Goal: Task Accomplishment & Management: Manage account settings

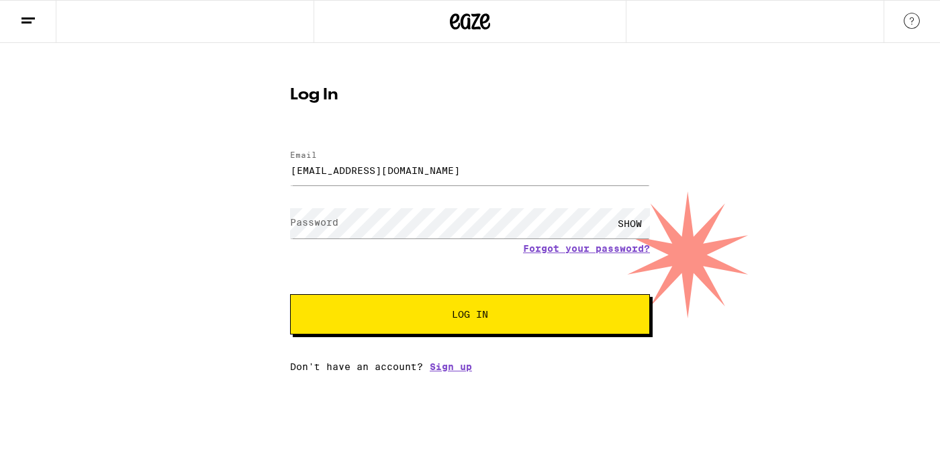
type input "[EMAIL_ADDRESS][DOMAIN_NAME]"
click at [290, 294] on button "Log In" at bounding box center [470, 314] width 360 height 40
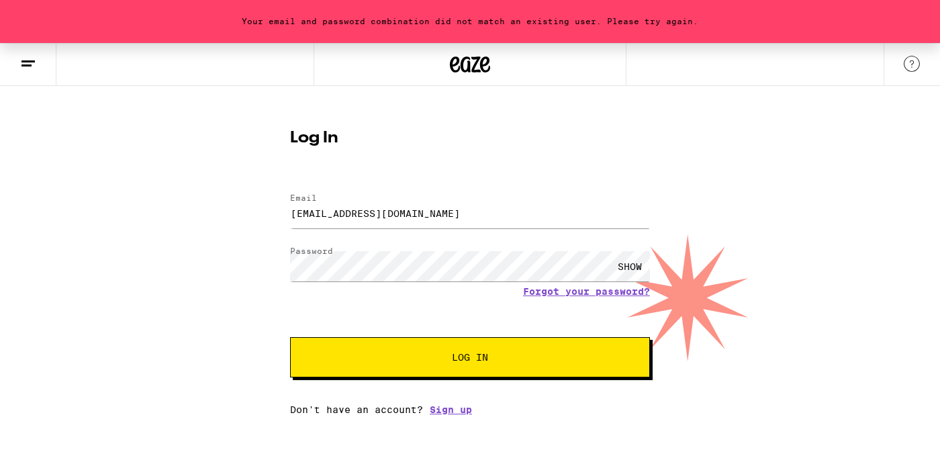
click at [588, 111] on div "Your email and password combination did not match an existing user. Please try …" at bounding box center [470, 229] width 940 height 372
click at [583, 297] on link "Forgot your password?" at bounding box center [586, 291] width 127 height 11
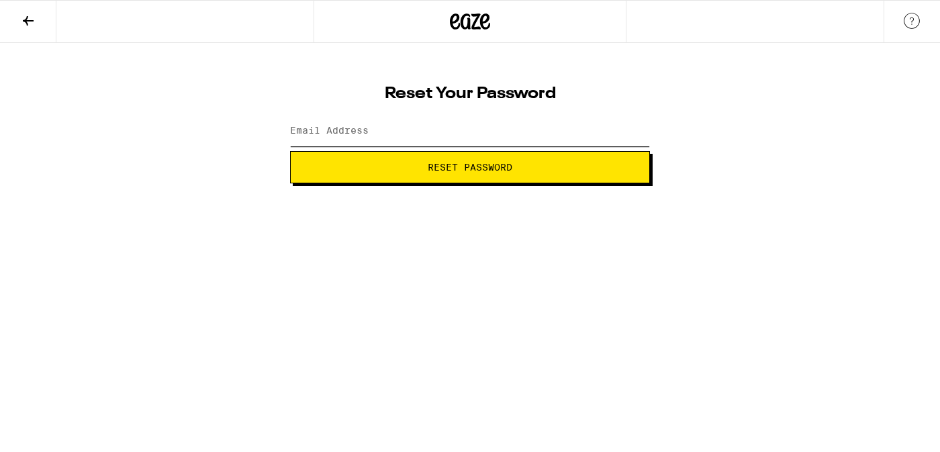
click at [451, 132] on input "Email Address" at bounding box center [470, 131] width 360 height 30
type input "[EMAIL_ADDRESS][DOMAIN_NAME]"
click at [506, 169] on span "Reset Password" at bounding box center [470, 167] width 85 height 9
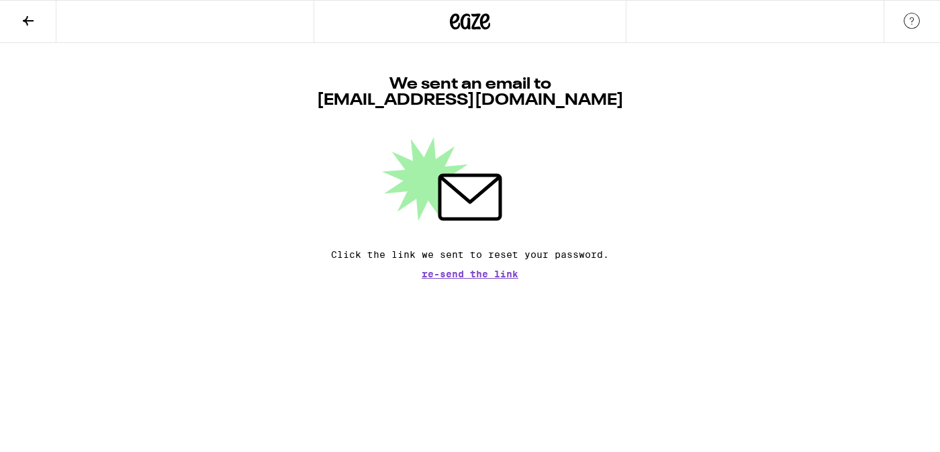
click at [20, 22] on icon at bounding box center [28, 21] width 16 height 16
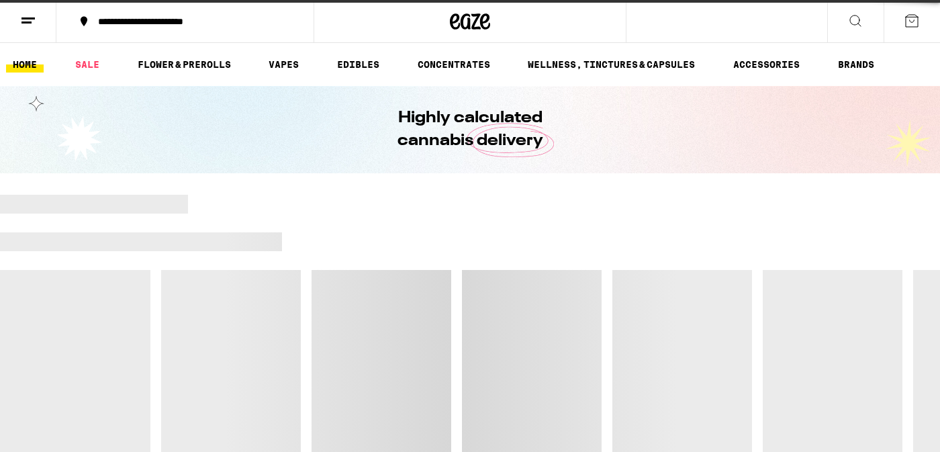
click at [20, 22] on icon at bounding box center [28, 21] width 16 height 16
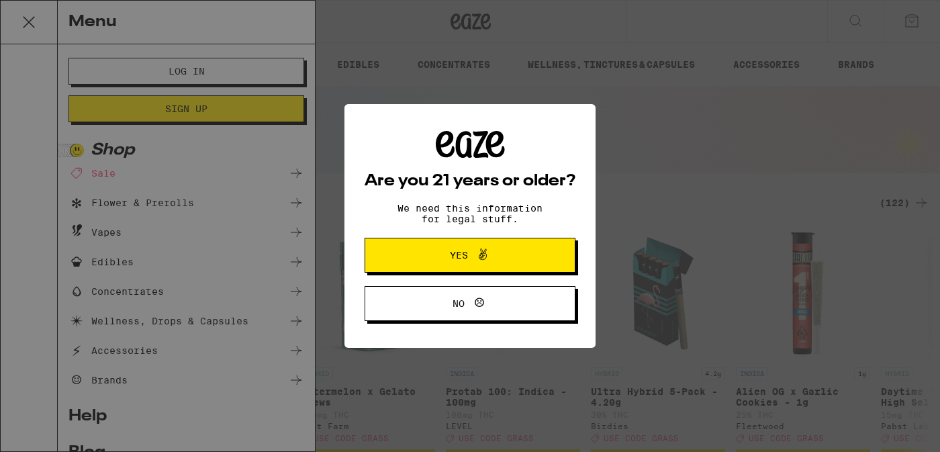
click at [429, 259] on span "Yes" at bounding box center [470, 255] width 102 height 17
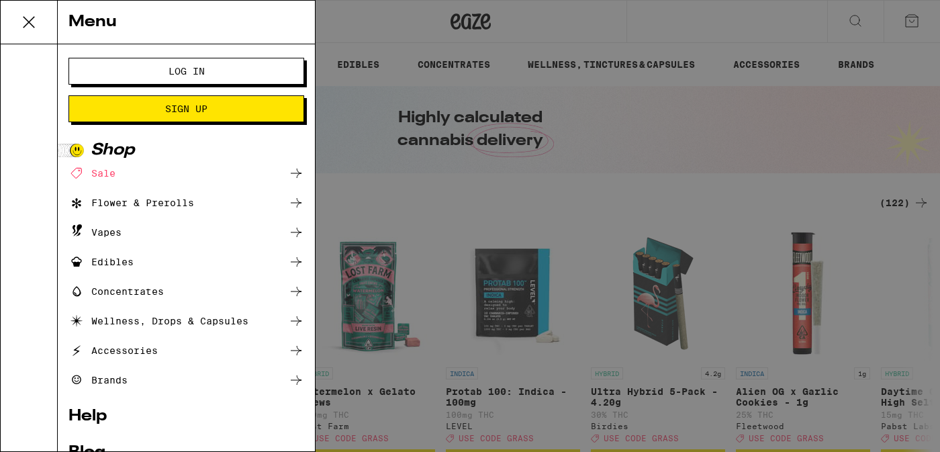
click at [197, 74] on span "Log In" at bounding box center [187, 70] width 36 height 9
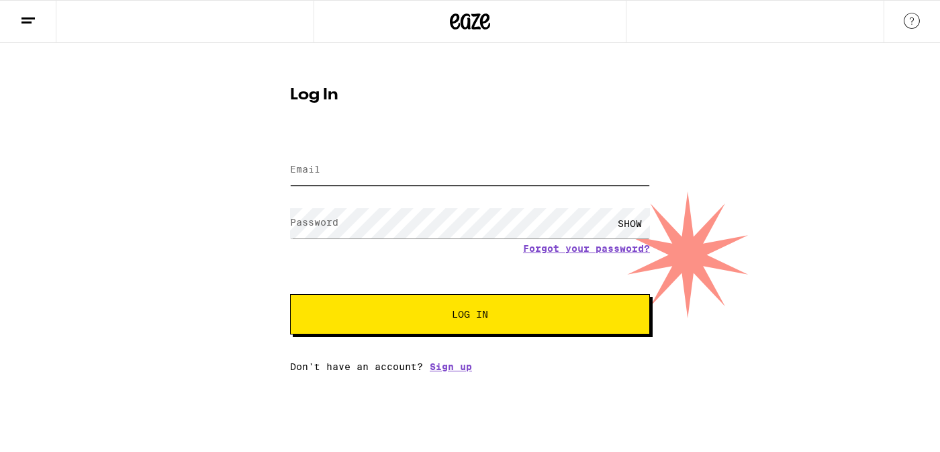
click at [396, 160] on input "Email" at bounding box center [470, 170] width 360 height 30
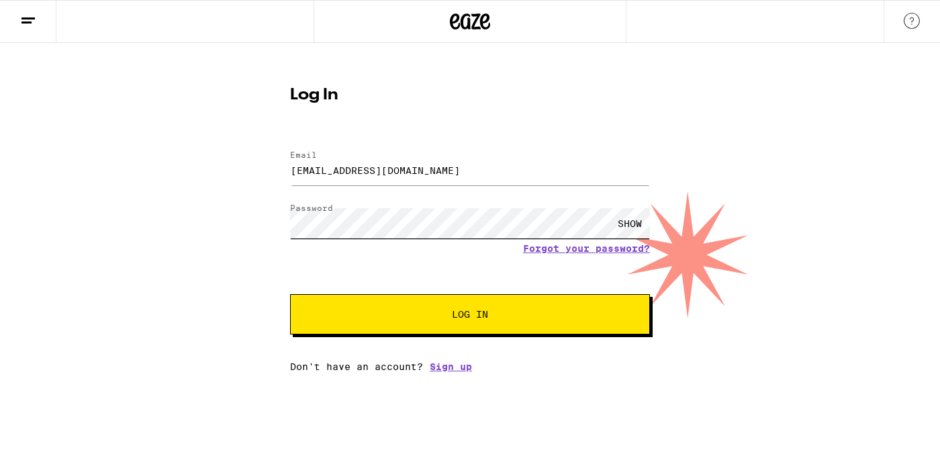
click at [290, 294] on button "Log In" at bounding box center [470, 314] width 360 height 40
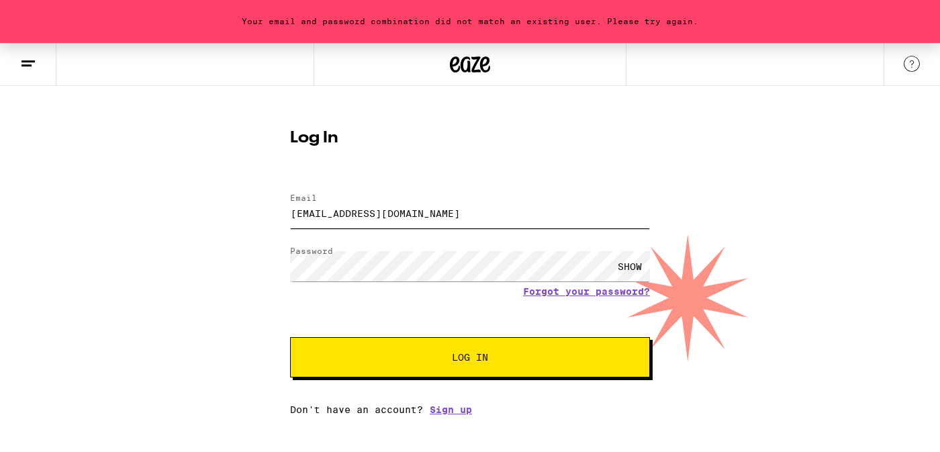
click at [397, 212] on input "[EMAIL_ADDRESS][DOMAIN_NAME]" at bounding box center [470, 213] width 360 height 30
type input "[EMAIL_ADDRESS][DOMAIN_NAME]"
click at [530, 362] on span "Log In" at bounding box center [470, 357] width 251 height 9
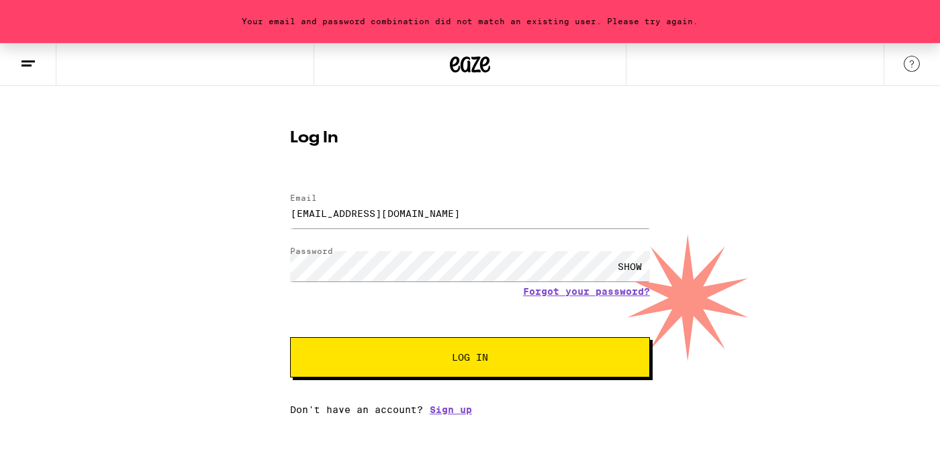
click at [629, 264] on div "SHOW" at bounding box center [630, 266] width 40 height 30
click at [393, 358] on span "Log In" at bounding box center [470, 357] width 251 height 9
